Goal: Task Accomplishment & Management: Complete application form

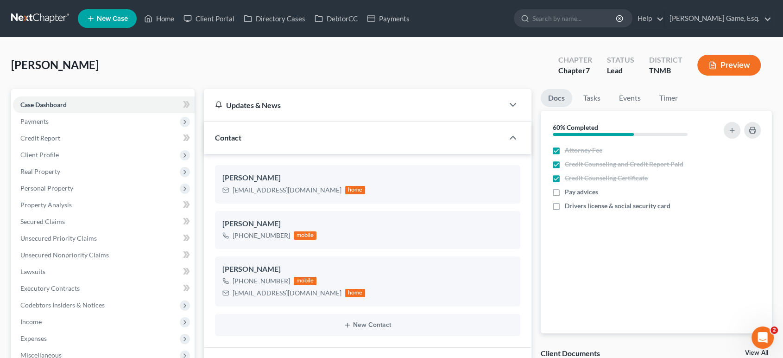
click at [127, 28] on link "New Case" at bounding box center [107, 18] width 59 height 19
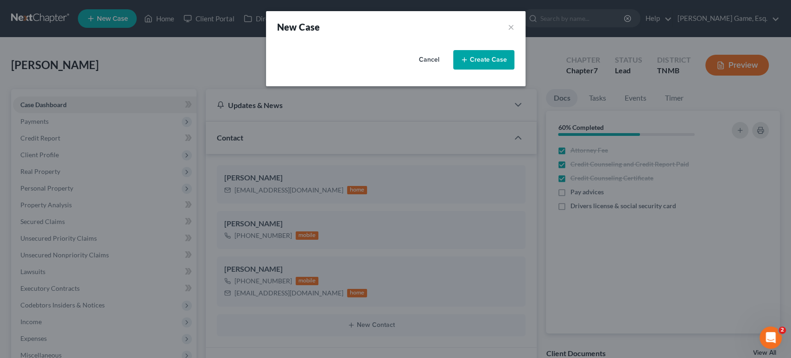
select select "75"
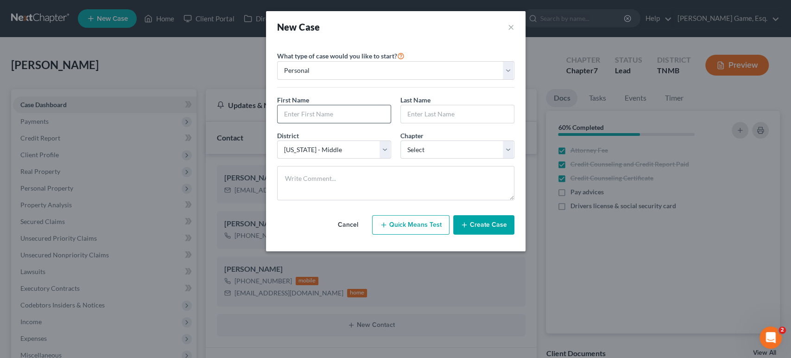
click at [302, 123] on input "text" at bounding box center [333, 114] width 113 height 18
type input "Lauita"
type input "[PERSON_NAME]"
click at [423, 139] on span "Chapter" at bounding box center [411, 136] width 23 height 8
drag, startPoint x: 434, startPoint y: 187, endPoint x: 434, endPoint y: 196, distance: 9.3
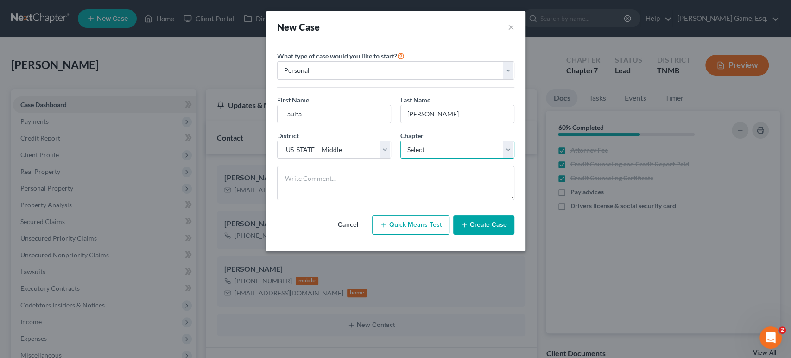
click at [434, 159] on select "Select 7 11 12 13" at bounding box center [457, 149] width 114 height 19
select select "0"
click at [400, 159] on select "Select 7 11 12 13" at bounding box center [457, 149] width 114 height 19
click at [277, 123] on input "Lauita" at bounding box center [333, 114] width 113 height 18
type input "[PERSON_NAME]"
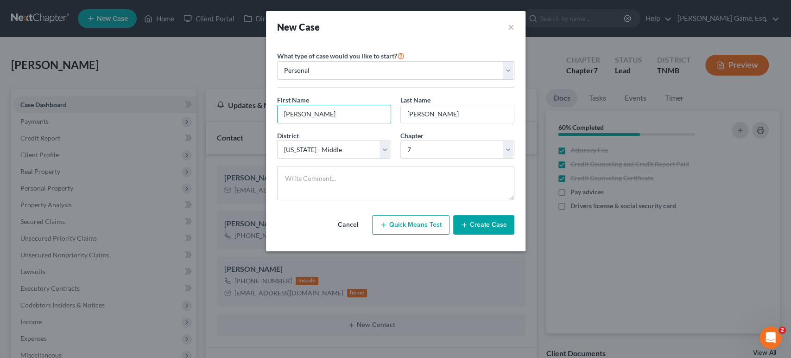
click at [501, 234] on button "Create Case" at bounding box center [483, 224] width 61 height 19
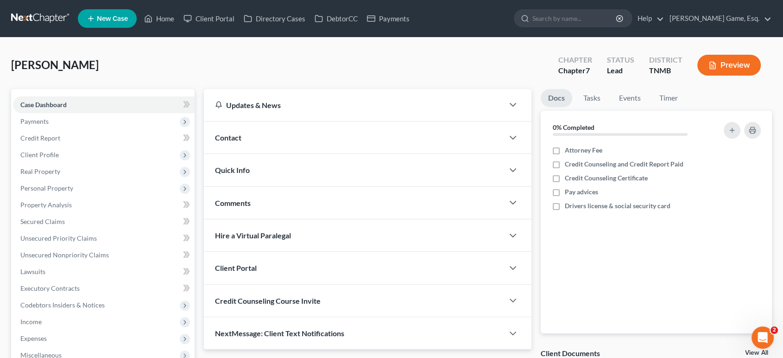
drag, startPoint x: 266, startPoint y: 162, endPoint x: 303, endPoint y: 226, distance: 73.5
click at [266, 153] on div "Contact" at bounding box center [354, 137] width 300 height 32
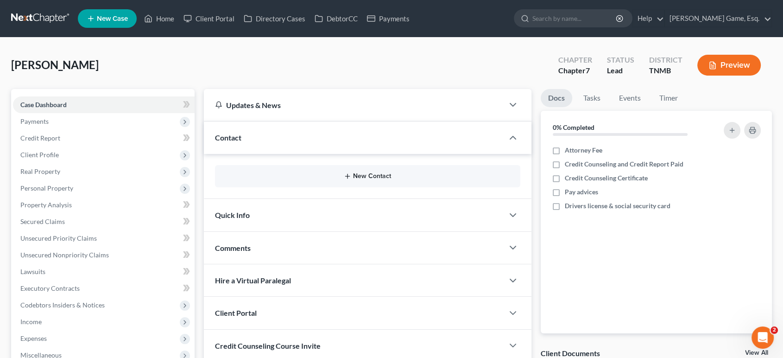
click at [334, 180] on button "New Contact" at bounding box center [367, 175] width 290 height 7
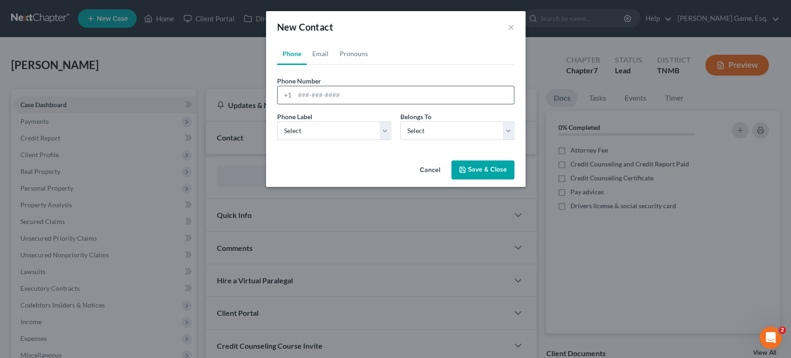
click at [295, 104] on input "tel" at bounding box center [404, 95] width 219 height 18
click at [296, 140] on select "Select Mobile Home Work Other" at bounding box center [334, 130] width 114 height 19
select select "0"
click at [277, 140] on select "Select Mobile Home Work Other" at bounding box center [334, 130] width 114 height 19
drag, startPoint x: 436, startPoint y: 156, endPoint x: 434, endPoint y: 169, distance: 13.2
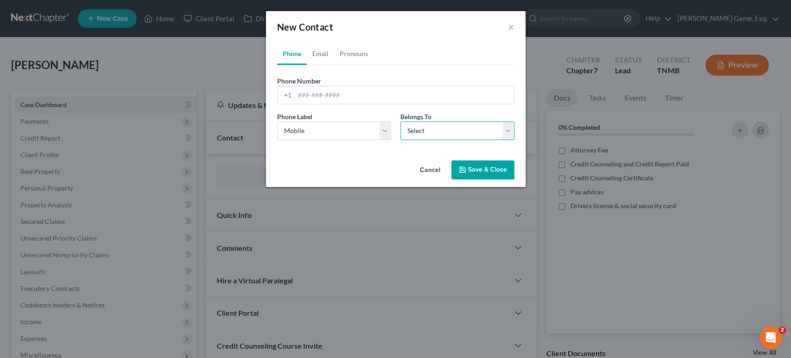
click at [436, 140] on select "Select Client Other" at bounding box center [457, 130] width 114 height 19
select select "0"
click at [400, 140] on select "Select Client Other" at bounding box center [457, 130] width 114 height 19
click at [304, 104] on input "tel" at bounding box center [404, 95] width 219 height 18
click at [325, 104] on input "tel" at bounding box center [404, 95] width 219 height 18
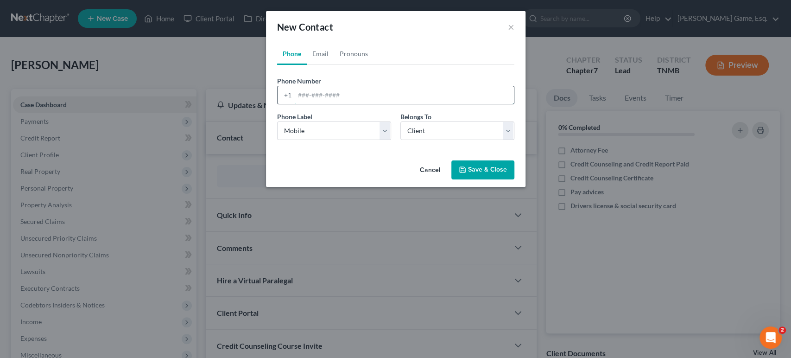
paste input "[PHONE_NUMBER]"
type input "[PHONE_NUMBER]"
click at [307, 65] on link "Email" at bounding box center [320, 54] width 27 height 22
click at [380, 104] on input "email" at bounding box center [404, 95] width 219 height 18
type input "[EMAIL_ADDRESS][DOMAIN_NAME]"
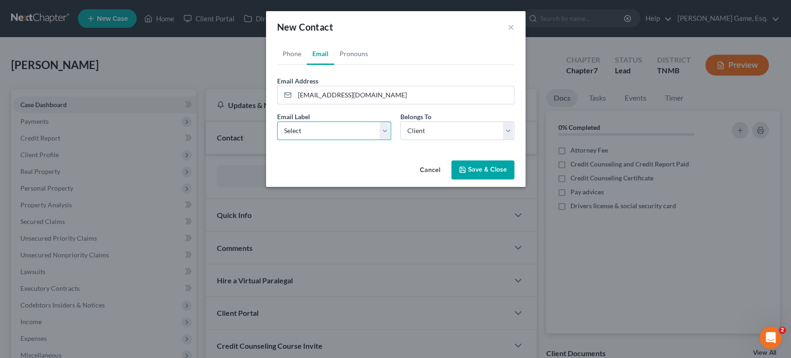
drag, startPoint x: 315, startPoint y: 162, endPoint x: 313, endPoint y: 173, distance: 11.4
click at [315, 140] on select "Select Home Work Other" at bounding box center [334, 130] width 114 height 19
select select "0"
click at [277, 140] on select "Select Home Work Other" at bounding box center [334, 130] width 114 height 19
click at [509, 180] on button "Save & Close" at bounding box center [482, 169] width 63 height 19
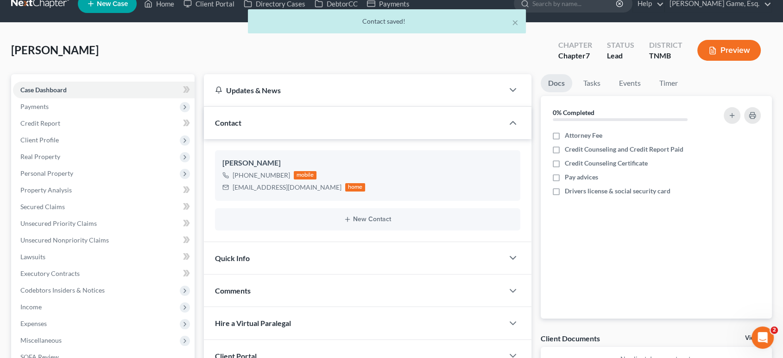
scroll to position [276, 0]
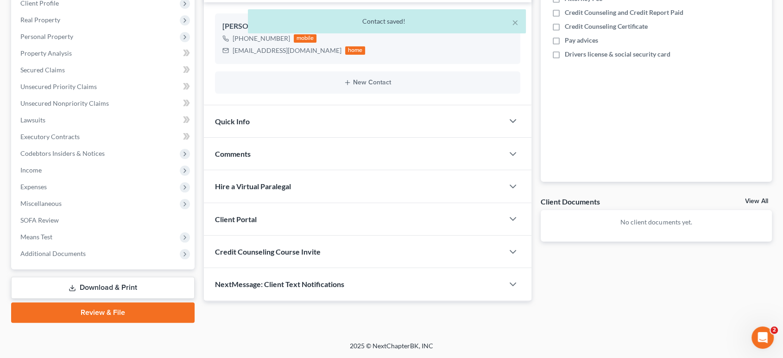
click at [351, 203] on div "Client Portal" at bounding box center [354, 219] width 300 height 32
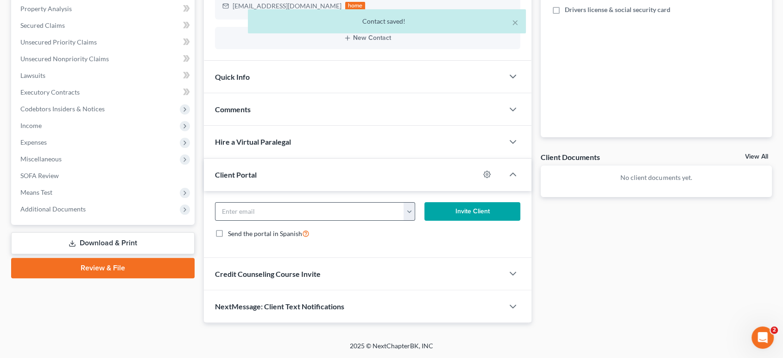
click at [412, 220] on button "button" at bounding box center [409, 211] width 12 height 18
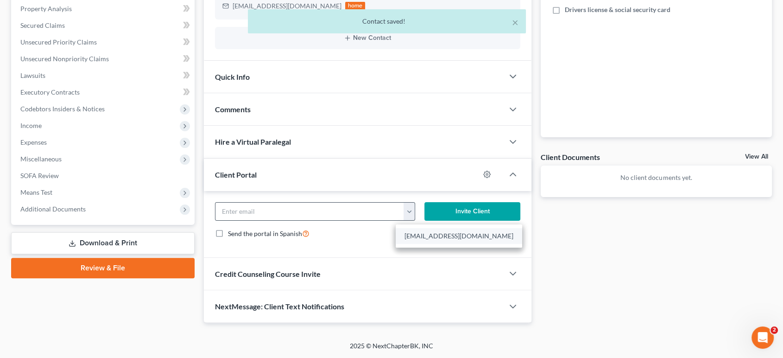
click at [455, 244] on link "[EMAIL_ADDRESS][DOMAIN_NAME]" at bounding box center [459, 236] width 126 height 16
type input "[EMAIL_ADDRESS][DOMAIN_NAME]"
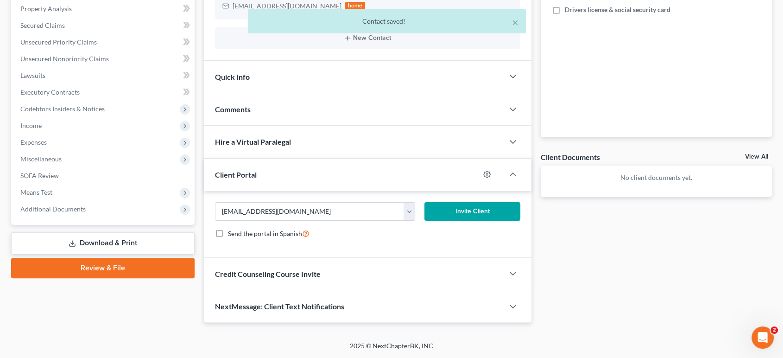
click at [460, 220] on button "Invite Client" at bounding box center [471, 211] width 95 height 19
